Goal: Task Accomplishment & Management: Complete application form

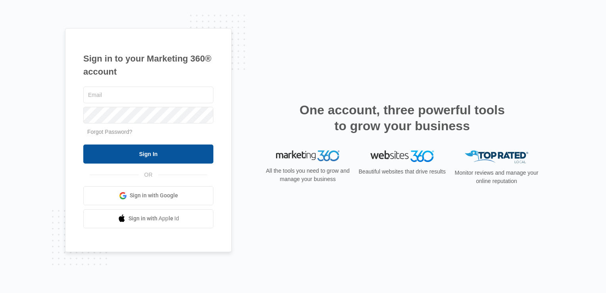
type input "[EMAIL_ADDRESS][DOMAIN_NAME]"
click at [133, 152] on input "Sign In" at bounding box center [148, 153] width 130 height 19
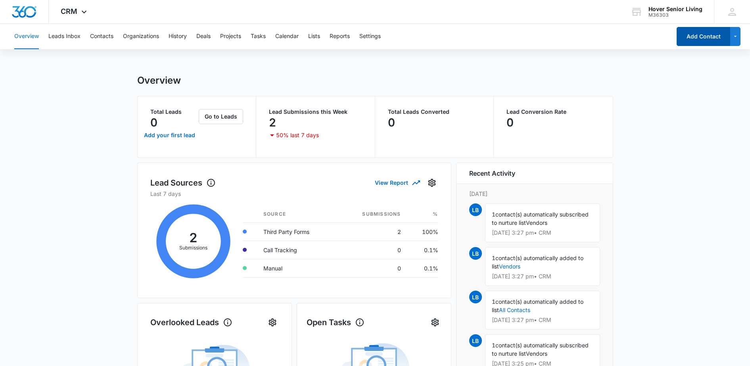
click at [679, 38] on button "Add Contact" at bounding box center [704, 36] width 54 height 19
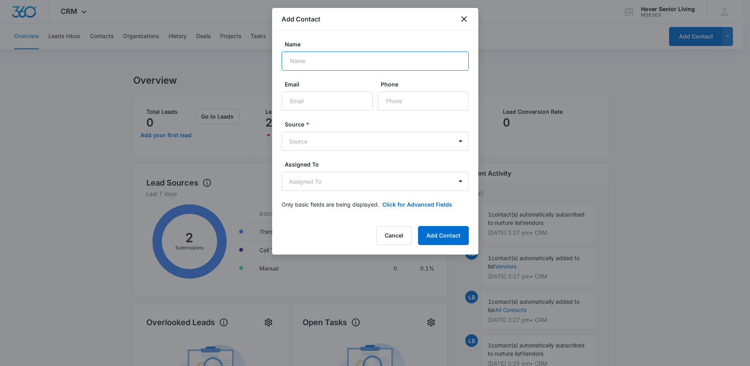
click at [322, 60] on input "Name" at bounding box center [375, 61] width 187 height 19
type input "[PERSON_NAME]"
type input "[PERSON_NAME][EMAIL_ADDRESS][PERSON_NAME][DOMAIN_NAME]"
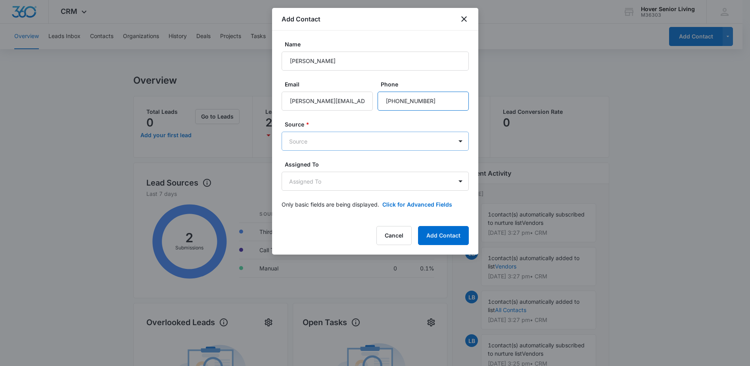
type input "[PHONE_NUMBER]"
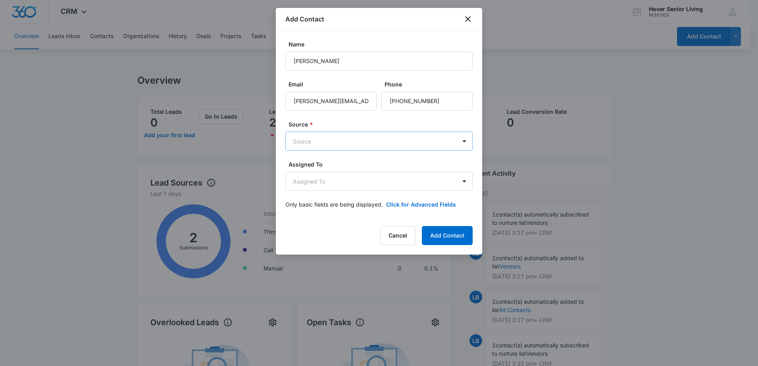
click at [327, 139] on body "CRM Apps Reputation Forms CRM Email Social POS Content Ads Intelligence Files B…" at bounding box center [379, 324] width 758 height 649
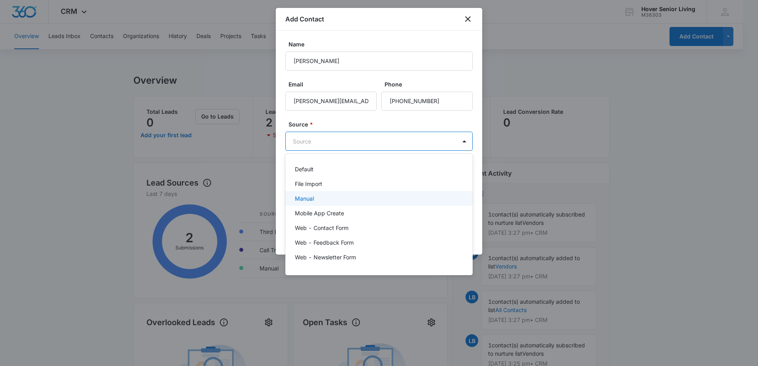
click at [326, 202] on div "Manual" at bounding box center [378, 198] width 167 height 8
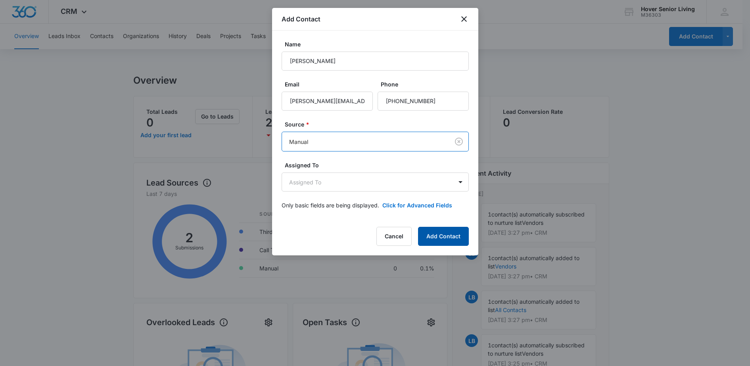
click at [447, 237] on button "Add Contact" at bounding box center [443, 236] width 51 height 19
